Goal: Check status: Check status

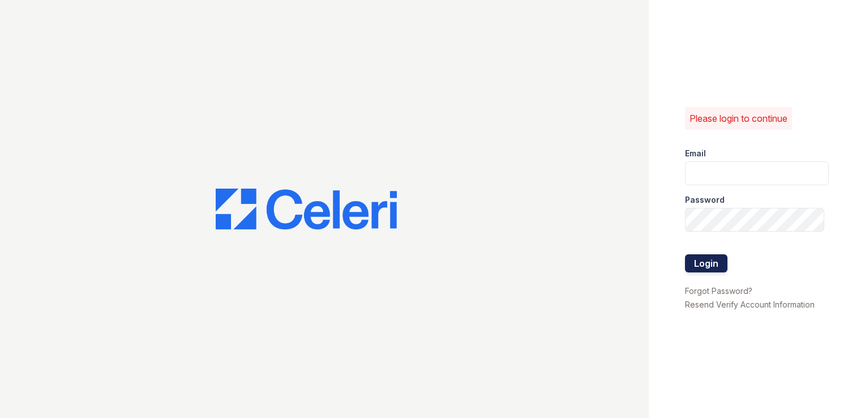
type input "[DOMAIN_NAME][EMAIL_ADDRESS][DOMAIN_NAME]"
click at [719, 259] on button "Login" at bounding box center [706, 263] width 42 height 18
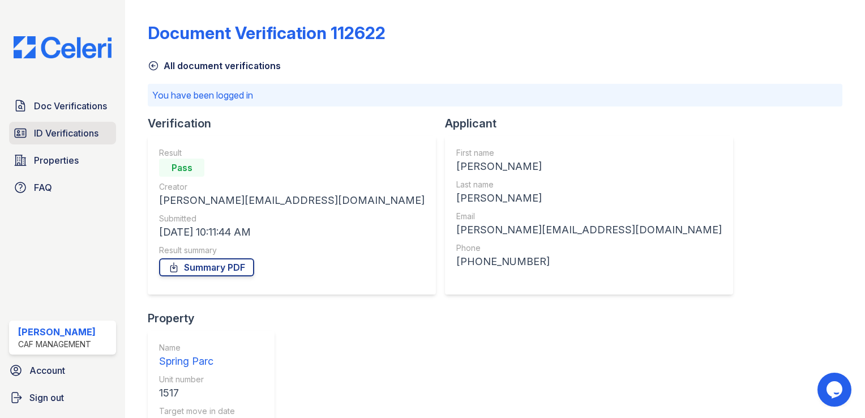
click at [63, 133] on span "ID Verifications" at bounding box center [66, 133] width 65 height 14
